Goal: Task Accomplishment & Management: Manage account settings

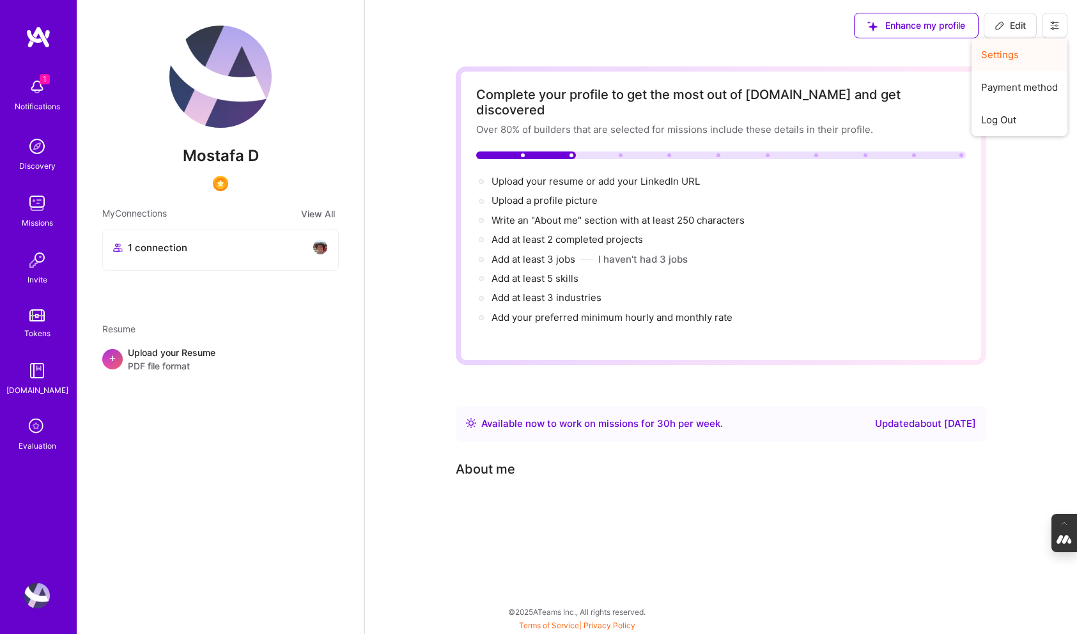
click at [1005, 64] on button "Settings" at bounding box center [1020, 54] width 96 height 33
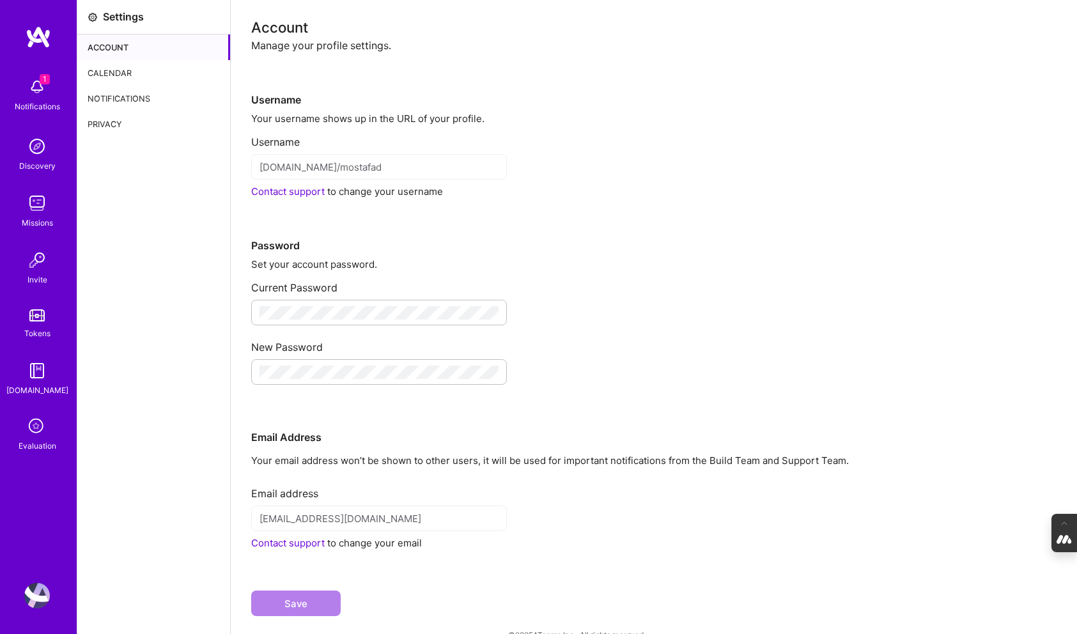
click at [128, 74] on div "Calendar" at bounding box center [153, 73] width 153 height 26
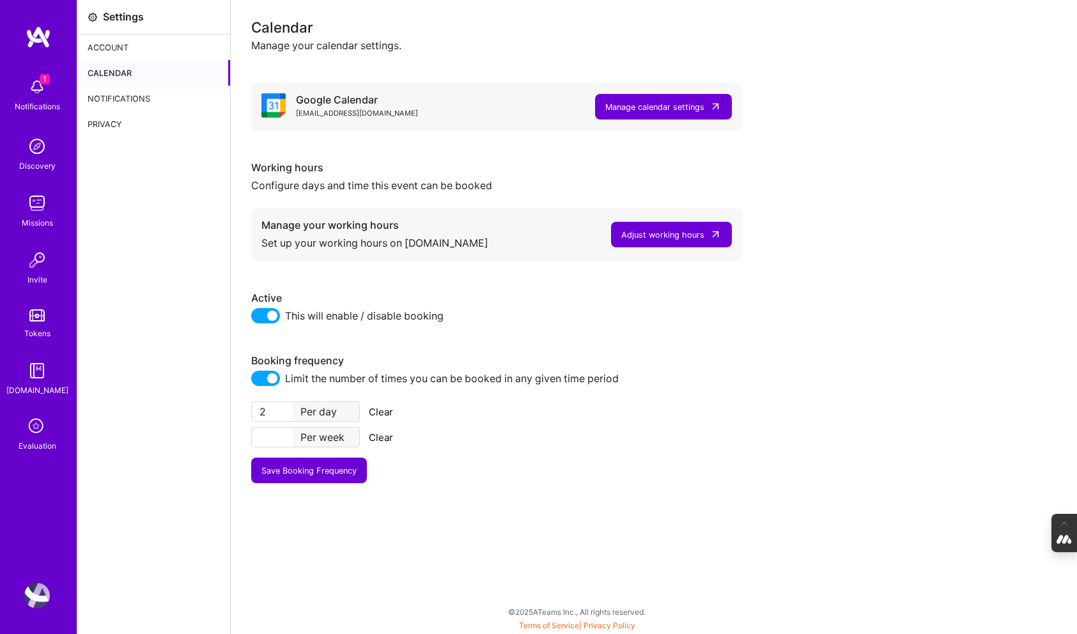
click at [40, 589] on img at bounding box center [37, 596] width 26 height 26
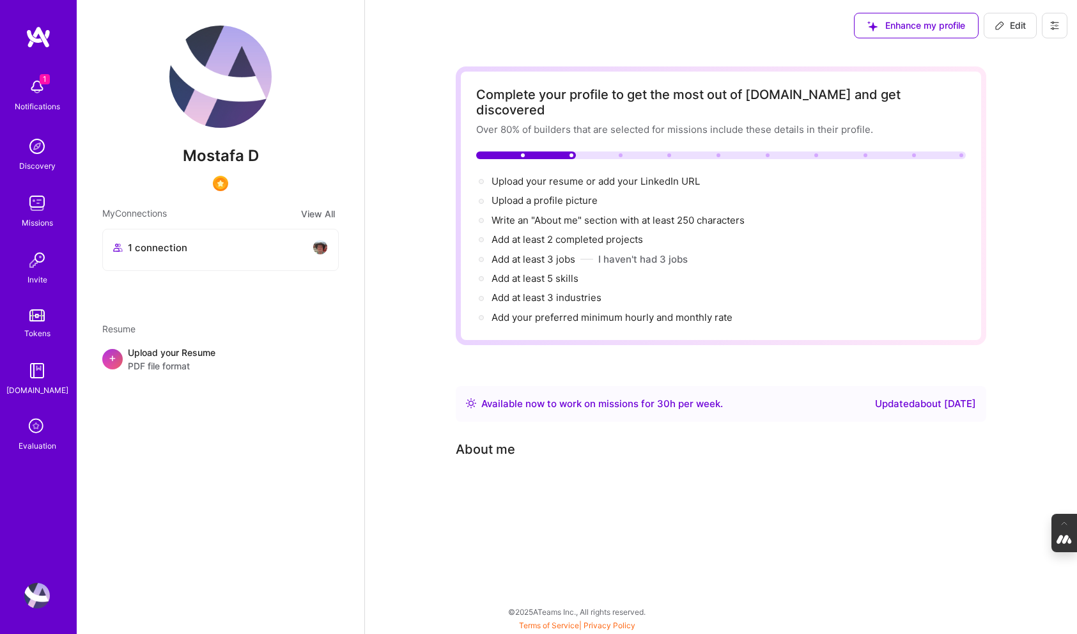
click at [1059, 36] on button at bounding box center [1055, 26] width 26 height 26
click at [996, 128] on button "Log Out" at bounding box center [1020, 120] width 96 height 33
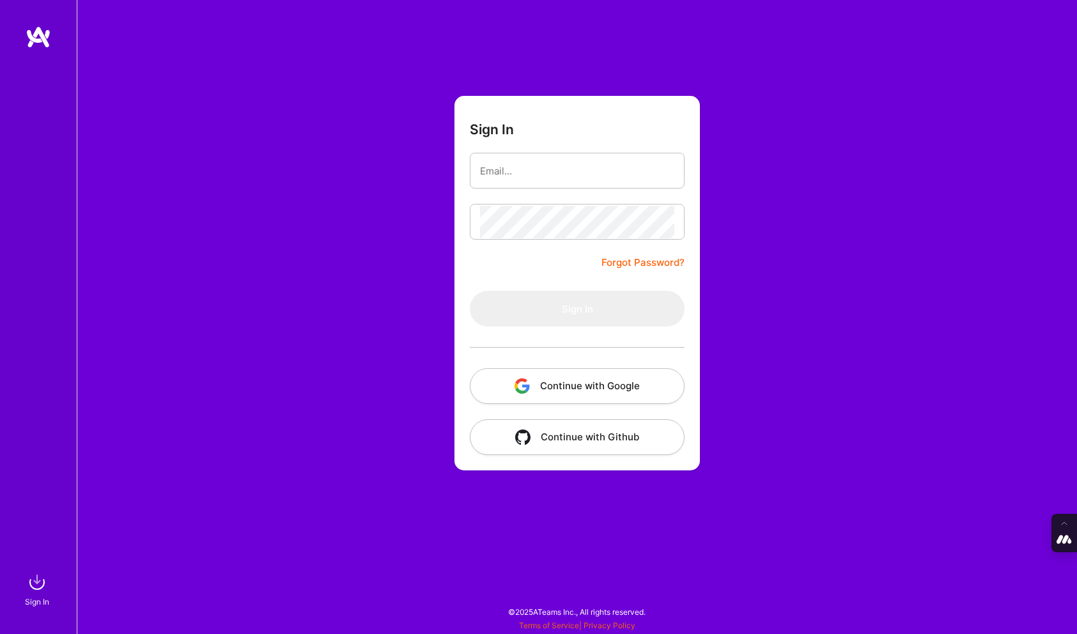
click at [557, 383] on button "Continue with Google" at bounding box center [577, 386] width 215 height 36
